Goal: Register for event/course

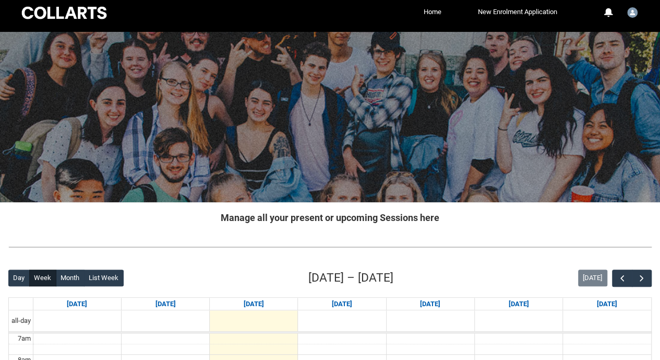
scroll to position [239, 0]
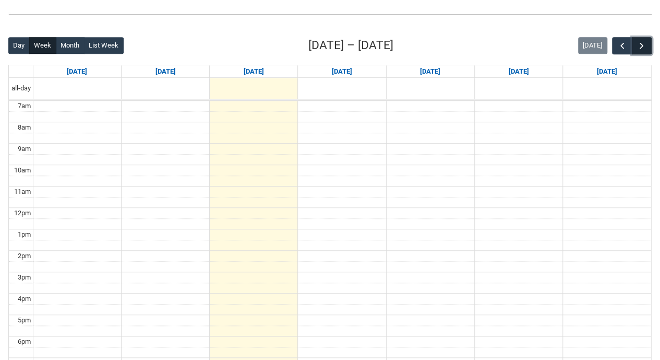
click at [642, 39] on button "button" at bounding box center [642, 45] width 20 height 17
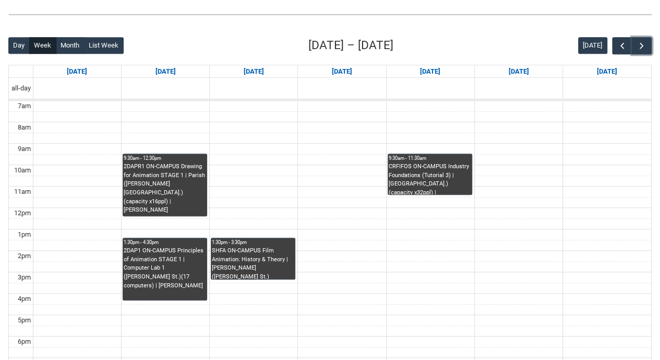
scroll to position [264, 0]
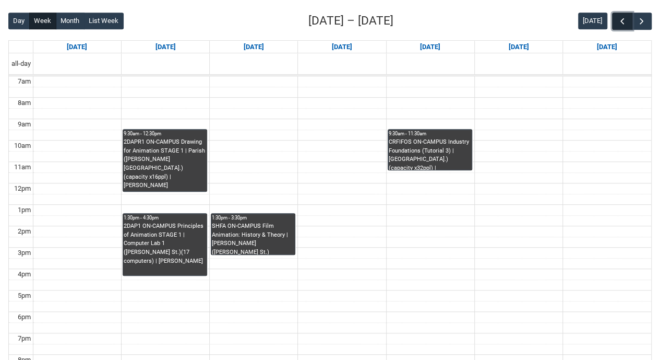
click at [620, 19] on span "button" at bounding box center [623, 21] width 10 height 10
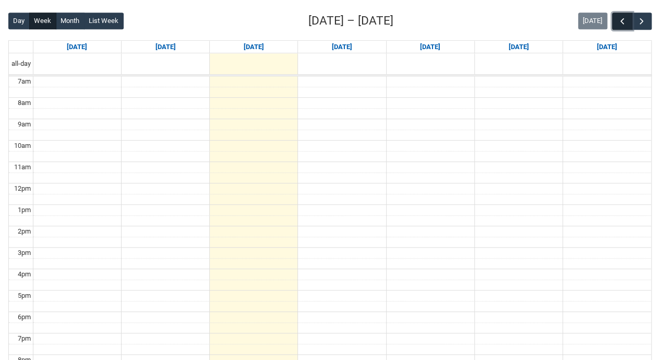
click at [620, 19] on span "button" at bounding box center [623, 21] width 10 height 10
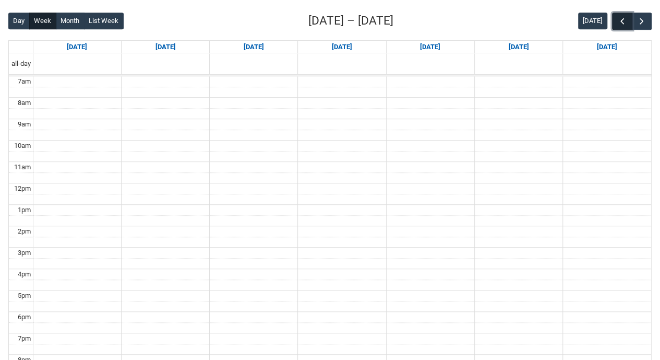
click at [620, 19] on span "button" at bounding box center [623, 21] width 10 height 10
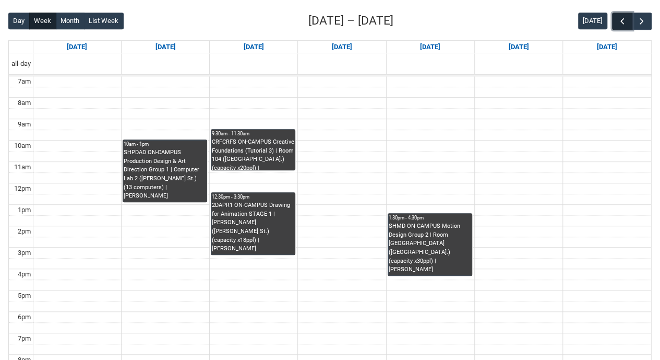
click at [620, 19] on span "button" at bounding box center [623, 21] width 10 height 10
click at [643, 18] on span "button" at bounding box center [642, 21] width 10 height 10
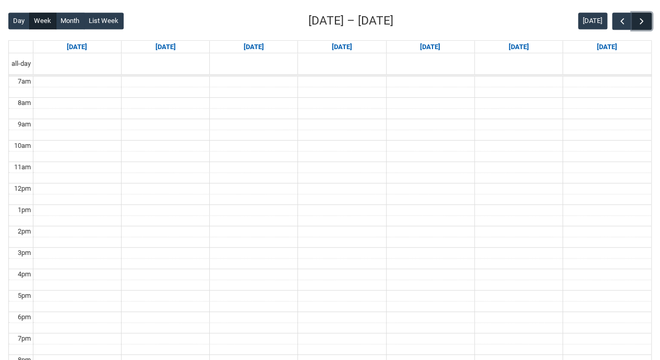
click at [643, 18] on span "button" at bounding box center [642, 21] width 10 height 10
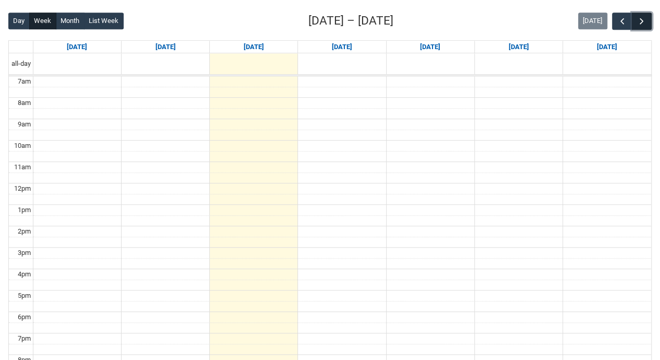
click at [643, 18] on span "button" at bounding box center [642, 21] width 10 height 10
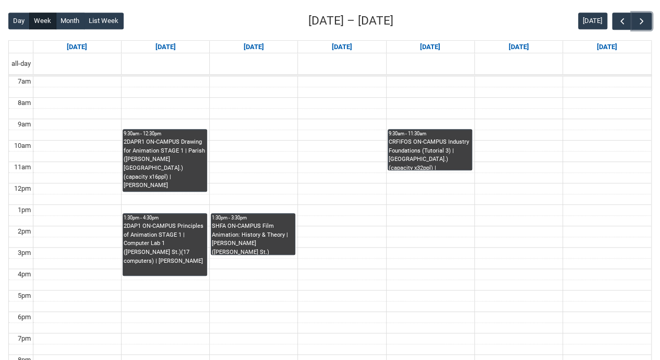
click at [137, 165] on div "2DAPR1 ON-CAMPUS Drawing for Animation STAGE 1 | Parish ([PERSON_NAME][GEOGRAPH…" at bounding box center [165, 164] width 82 height 52
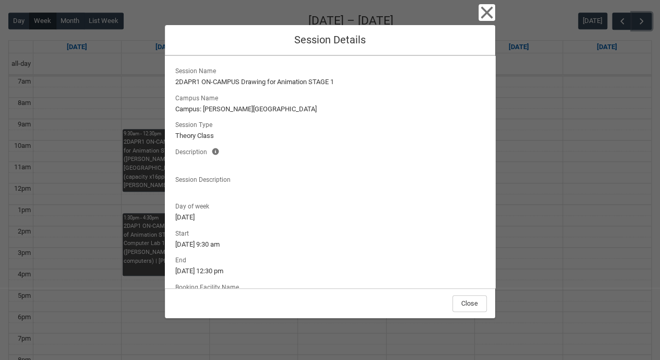
scroll to position [1, 0]
click at [488, 7] on icon "button" at bounding box center [487, 12] width 17 height 17
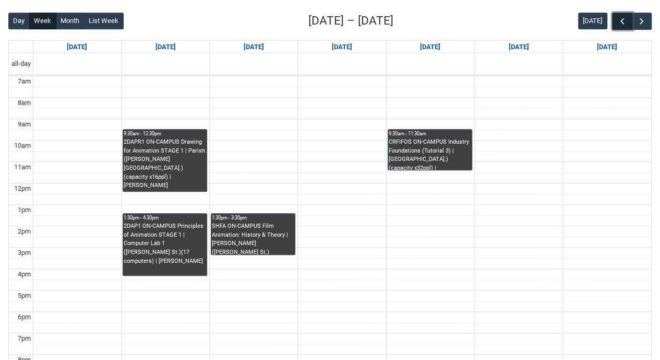
click at [620, 19] on span "button" at bounding box center [623, 21] width 10 height 10
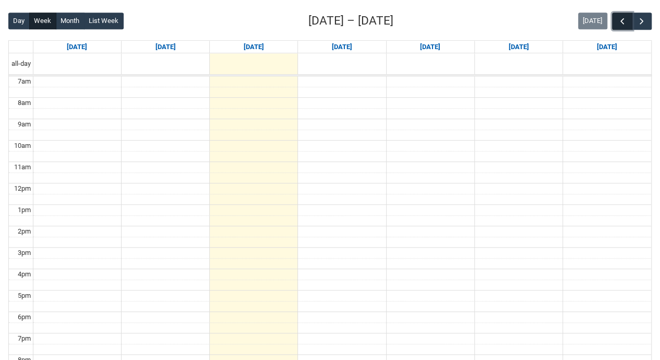
click at [620, 19] on span "button" at bounding box center [623, 21] width 10 height 10
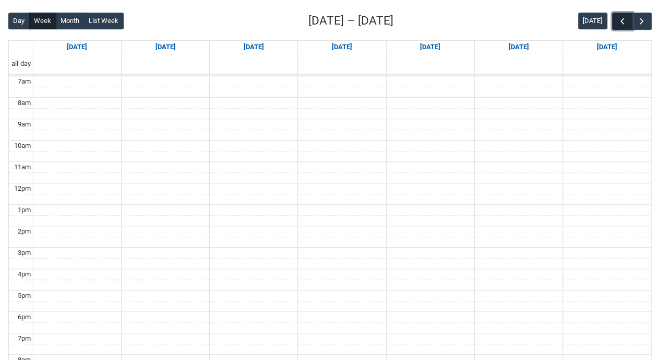
click at [620, 19] on span "button" at bounding box center [623, 21] width 10 height 10
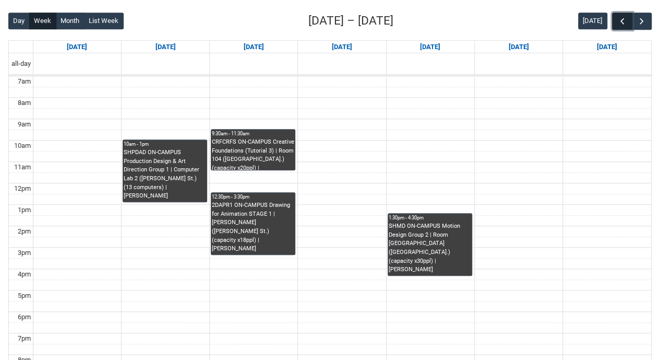
click at [620, 19] on span "button" at bounding box center [623, 21] width 10 height 10
click at [644, 21] on span "button" at bounding box center [642, 21] width 10 height 10
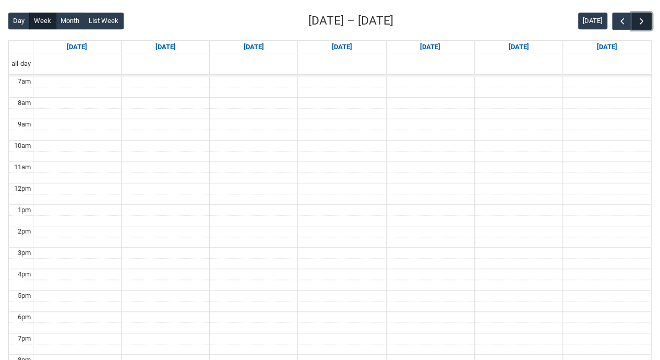
click at [644, 21] on span "button" at bounding box center [642, 21] width 10 height 10
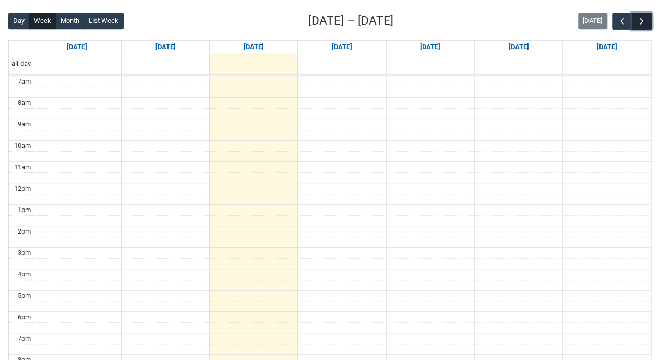
click at [644, 21] on span "button" at bounding box center [642, 21] width 10 height 10
